Goal: Transaction & Acquisition: Purchase product/service

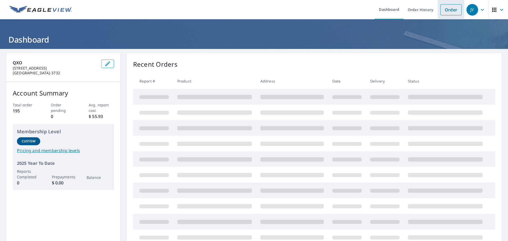
click at [442, 10] on link "Order" at bounding box center [451, 9] width 21 height 11
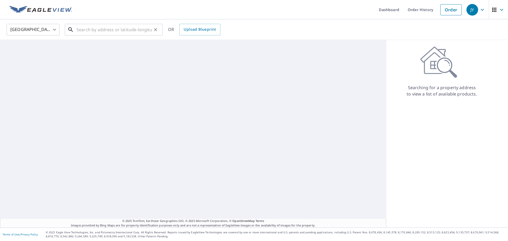
click at [115, 34] on input "text" at bounding box center [114, 29] width 75 height 15
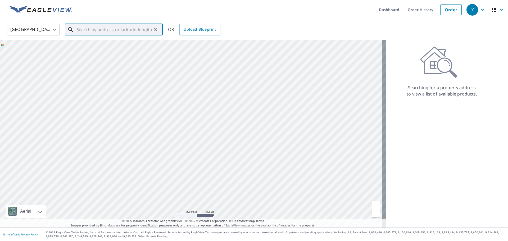
paste input "GAFRHSTC5WH"
type input "GAFRHSTC5WH"
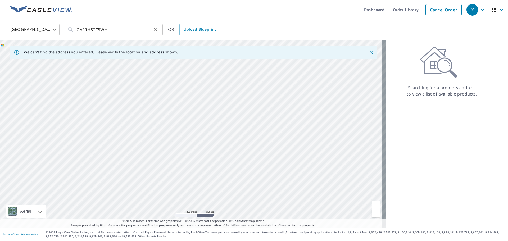
click at [155, 30] on icon "Clear" at bounding box center [155, 29] width 5 height 5
click at [132, 30] on input "text" at bounding box center [114, 29] width 75 height 15
paste input "[STREET_ADDRESS]"
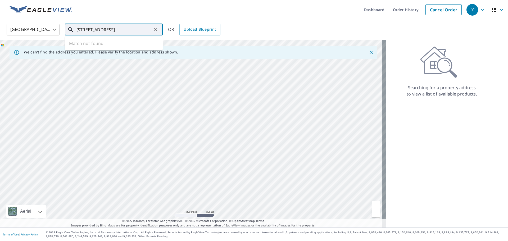
scroll to position [0, 7]
click at [122, 49] on p "[GEOGRAPHIC_DATA]" at bounding box center [116, 50] width 83 height 5
type input "[STREET_ADDRESS][PERSON_NAME]"
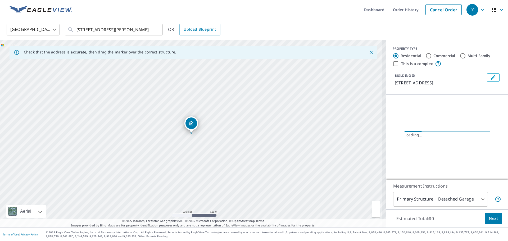
scroll to position [0, 0]
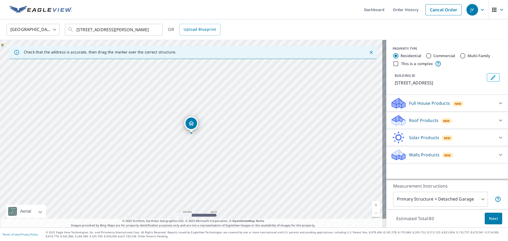
click at [459, 117] on div "Roof Products New" at bounding box center [443, 120] width 104 height 12
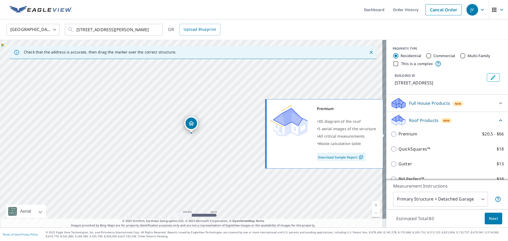
click at [406, 135] on p "Premium" at bounding box center [408, 134] width 19 height 7
click at [399, 135] on input "Premium $20.5 - $66" at bounding box center [395, 134] width 8 height 6
checkbox input "true"
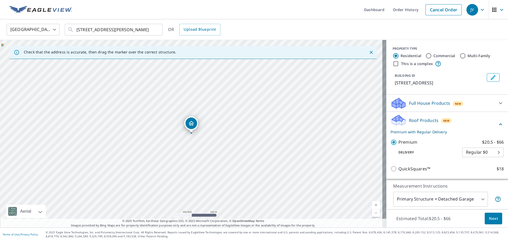
click at [491, 220] on span "Next" at bounding box center [493, 219] width 9 height 7
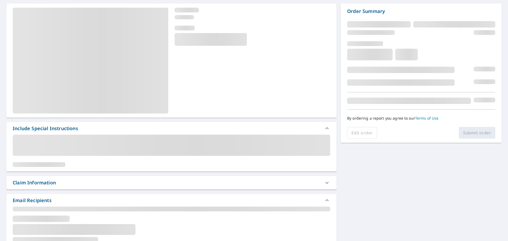
scroll to position [106, 0]
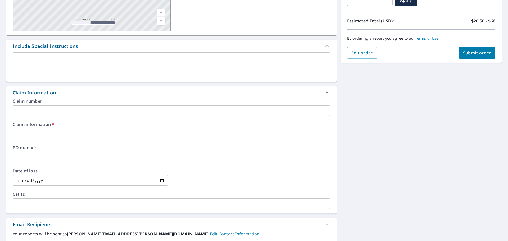
click at [74, 131] on input "text" at bounding box center [172, 134] width 318 height 11
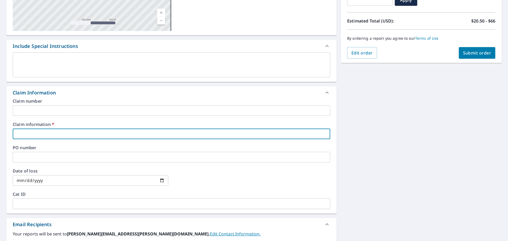
type input "415426"
checkbox input "true"
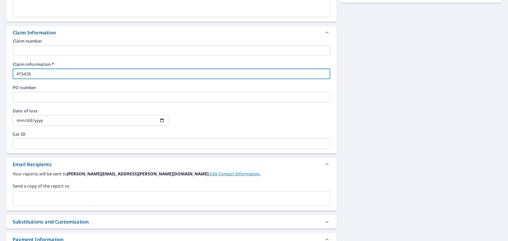
scroll to position [210, 0]
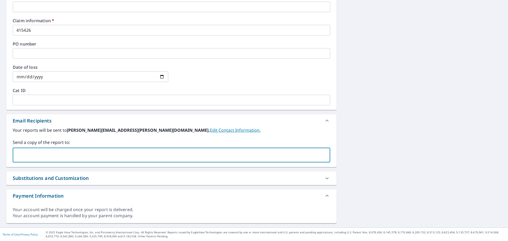
click at [86, 157] on input "text" at bounding box center [167, 155] width 305 height 10
type input "[PERSON_NAME]"
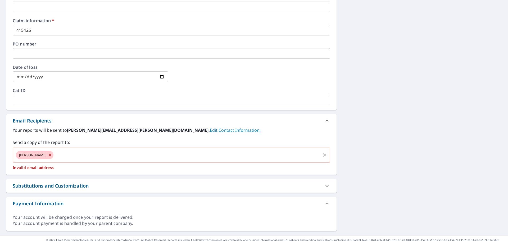
checkbox input "true"
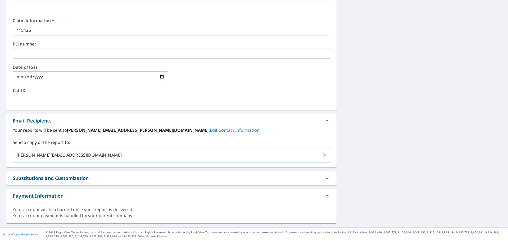
type input "[PERSON_NAME][EMAIL_ADDRESS][DOMAIN_NAME]"
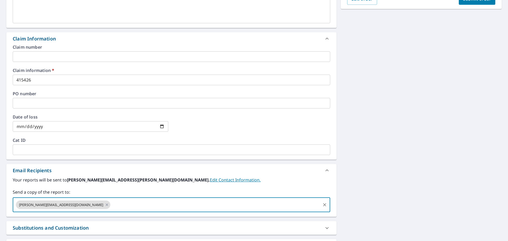
scroll to position [104, 0]
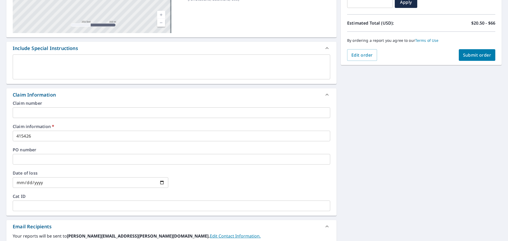
click at [468, 53] on span "Submit order" at bounding box center [477, 55] width 28 height 6
checkbox input "true"
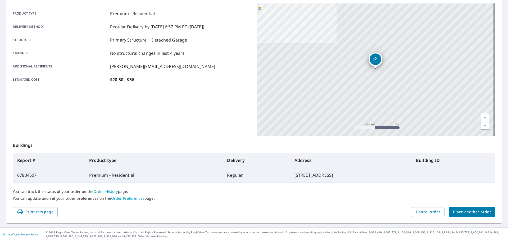
scroll to position [70, 0]
